Goal: Transaction & Acquisition: Purchase product/service

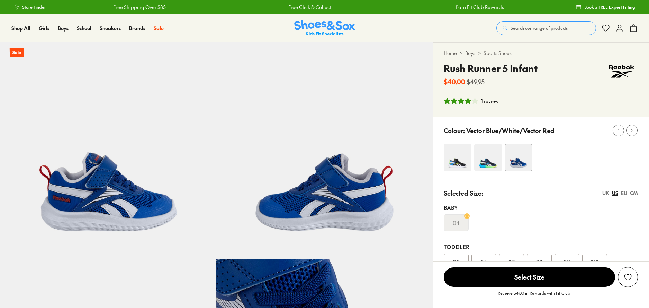
select select "*"
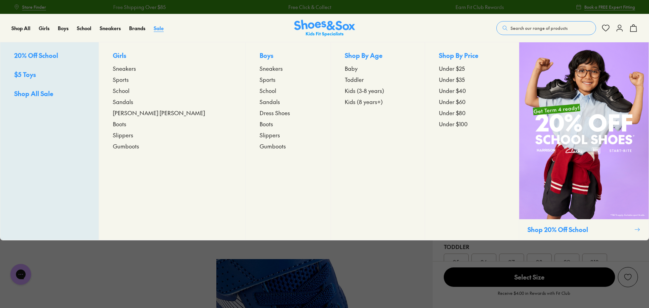
click at [160, 27] on span "Sale" at bounding box center [159, 28] width 10 height 7
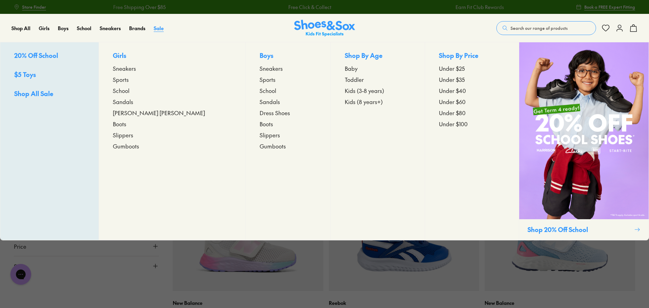
click at [158, 29] on span "Sale" at bounding box center [159, 28] width 10 height 7
click at [345, 90] on span "Kids (3-8 years)" at bounding box center [364, 90] width 39 height 8
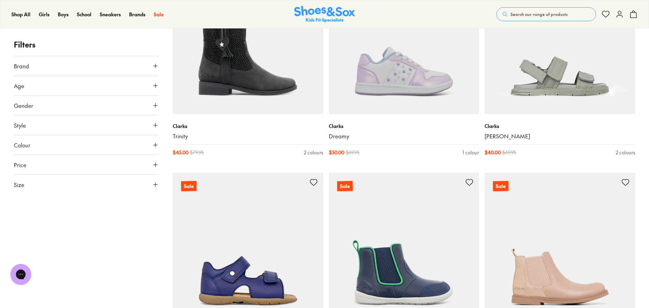
scroll to position [1663, 0]
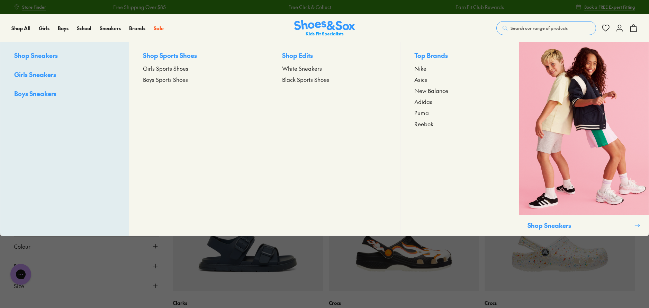
click at [43, 93] on span "Boys Sneakers" at bounding box center [35, 93] width 42 height 9
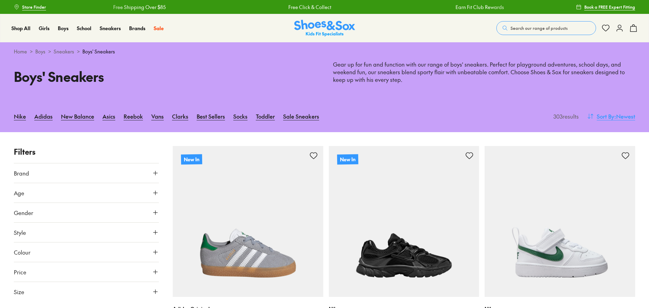
click at [593, 114] on button "Sort By : Newest" at bounding box center [611, 115] width 48 height 15
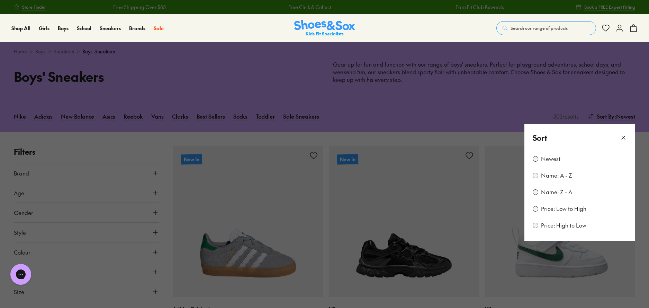
click at [556, 209] on label "Price: Low to High" at bounding box center [563, 209] width 45 height 8
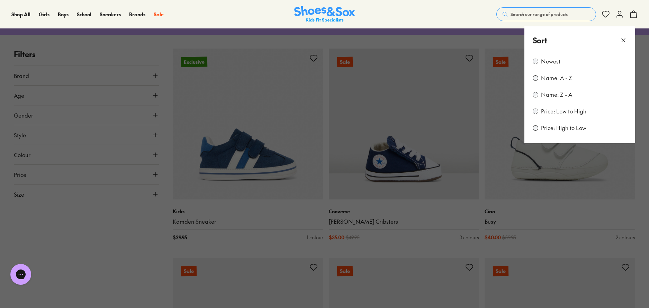
click at [625, 40] on use at bounding box center [623, 39] width 3 height 3
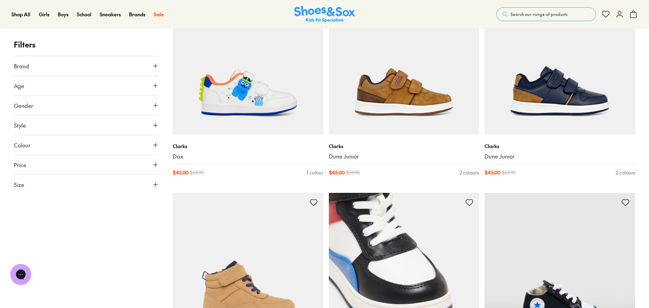
scroll to position [998, 0]
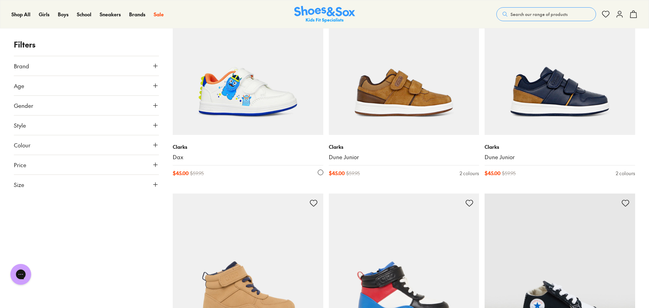
click at [245, 95] on img at bounding box center [248, 59] width 151 height 151
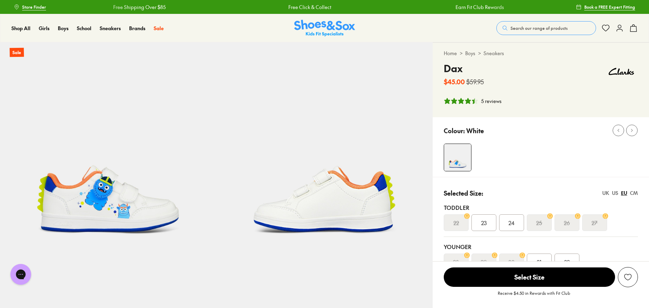
select select "*"
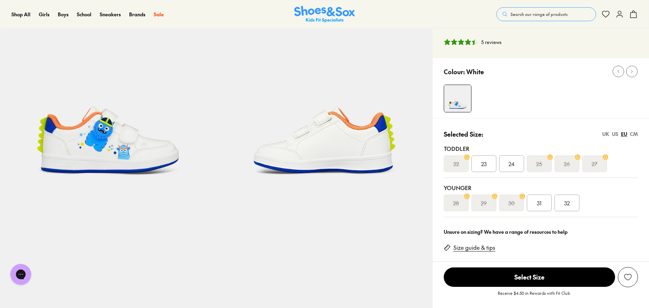
scroll to position [104, 0]
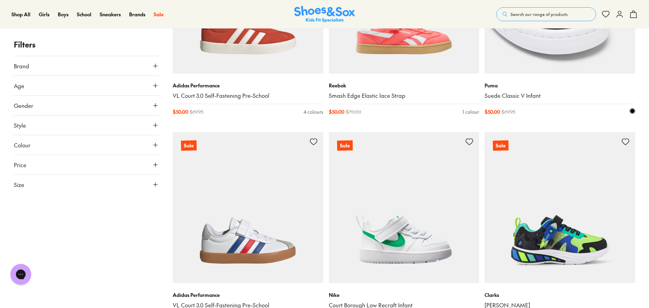
scroll to position [2060, 0]
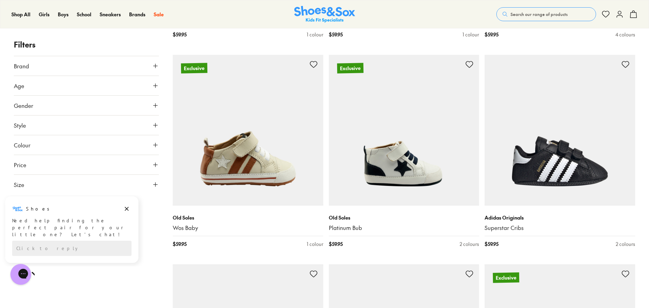
scroll to position [3861, 0]
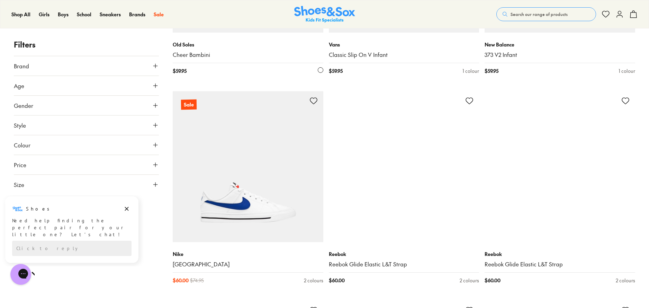
scroll to position [4553, 0]
